Goal: Transaction & Acquisition: Purchase product/service

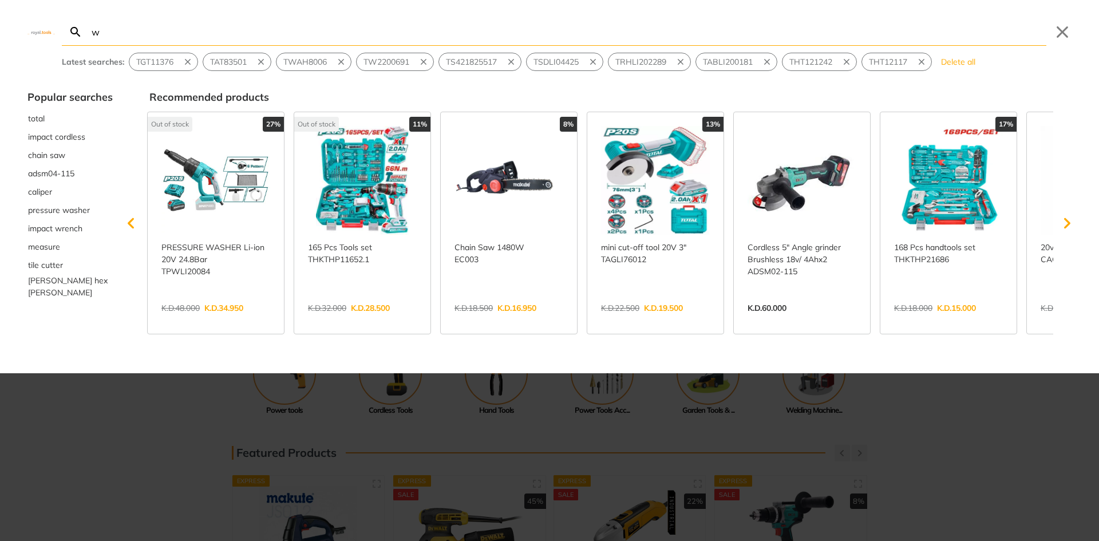
type input "wa"
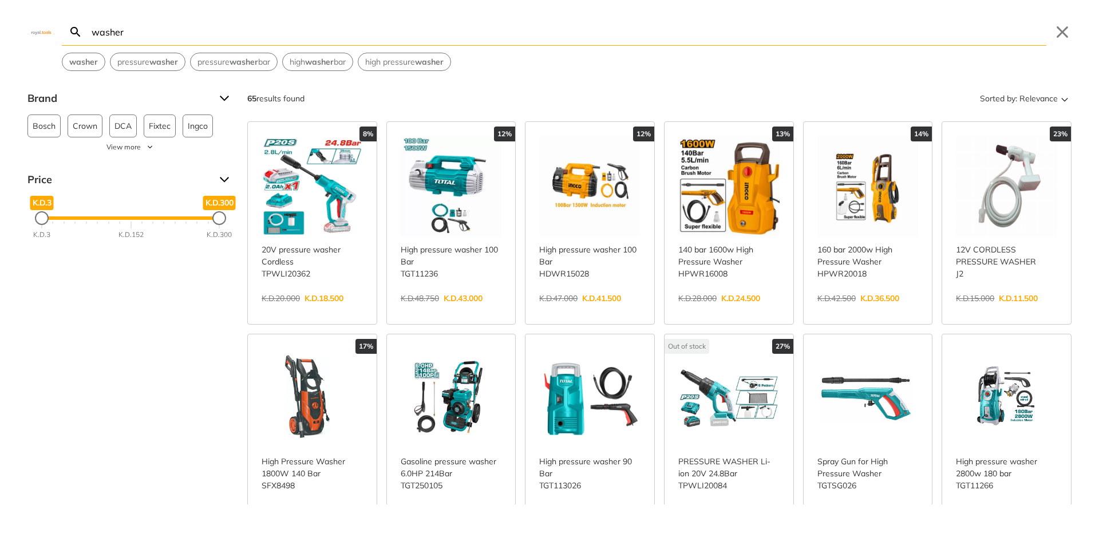
type input "washer"
click at [739, 310] on link "View more →" at bounding box center [728, 310] width 101 height 0
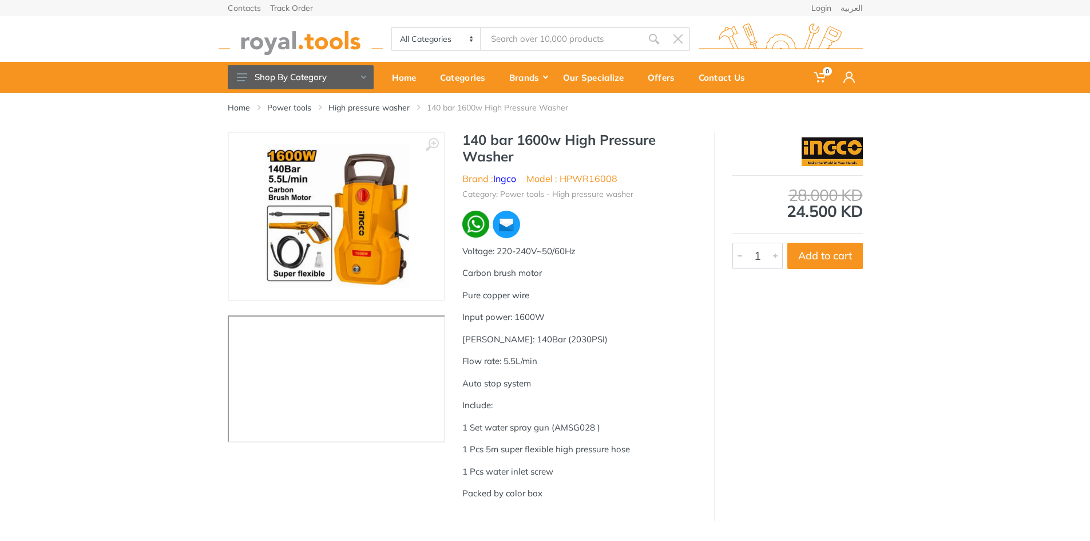
click at [646, 299] on p "Pure copper wire" at bounding box center [579, 295] width 235 height 13
